Goal: Navigation & Orientation: Find specific page/section

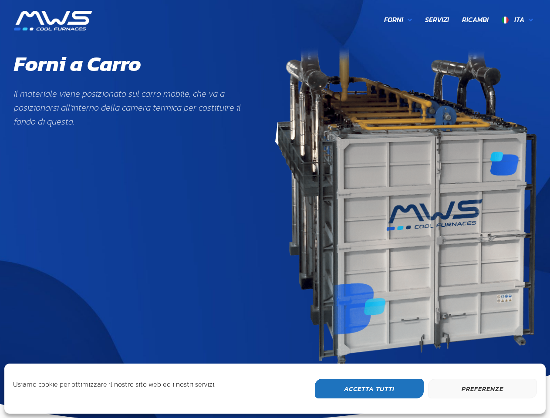
scroll to position [320, 509]
click at [398, 20] on span "Forni" at bounding box center [393, 19] width 19 height 11
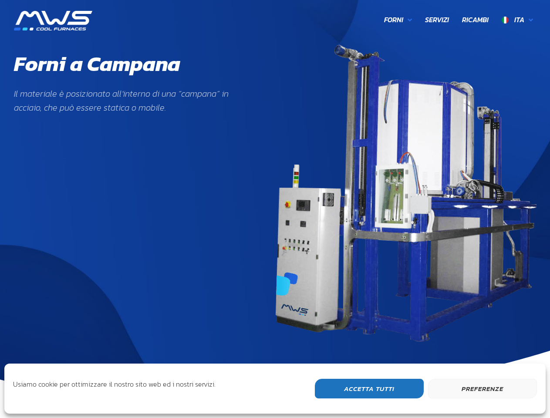
scroll to position [329, 509]
click at [398, 20] on span "Forni" at bounding box center [393, 19] width 19 height 11
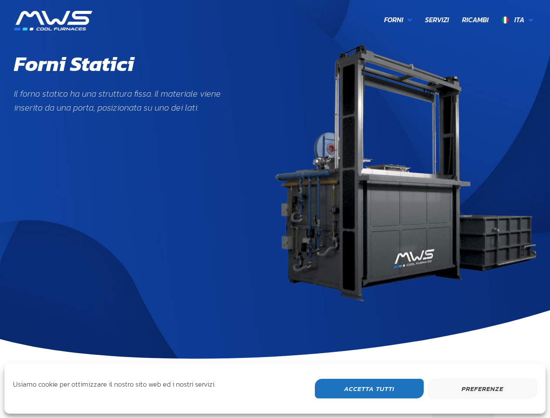
scroll to position [377, 509]
click at [398, 20] on span "Forni" at bounding box center [393, 19] width 19 height 11
